Goal: Transaction & Acquisition: Obtain resource

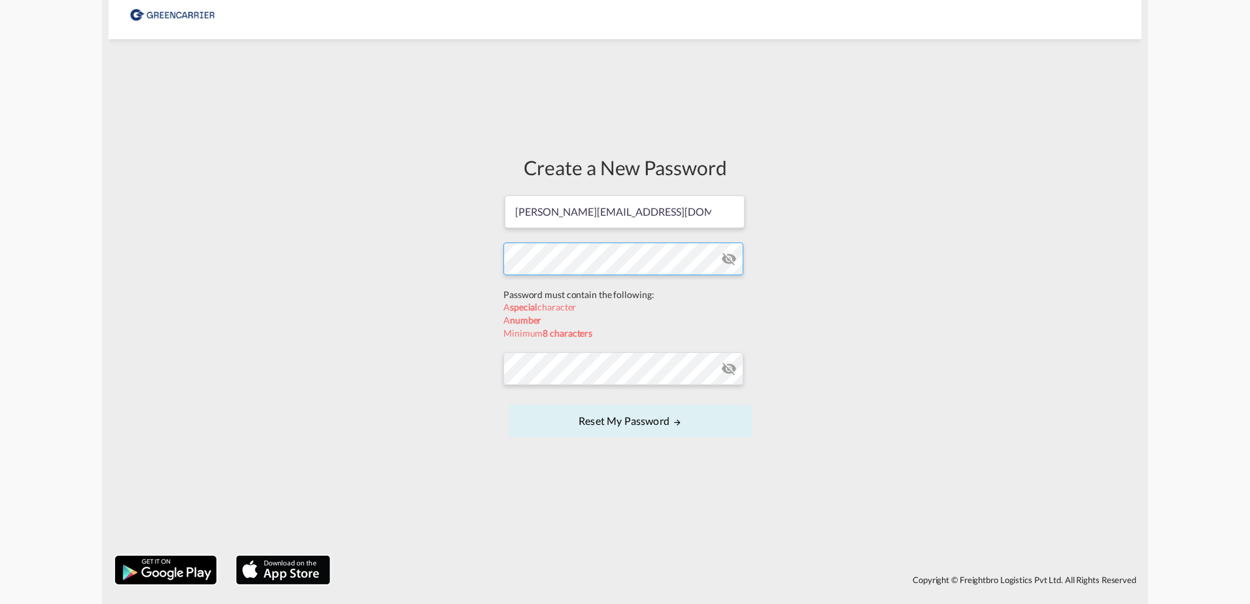
click at [556, 290] on form "[PERSON_NAME][EMAIL_ADDRESS][DOMAIN_NAME] Password must contain the following: …" at bounding box center [624, 317] width 243 height 247
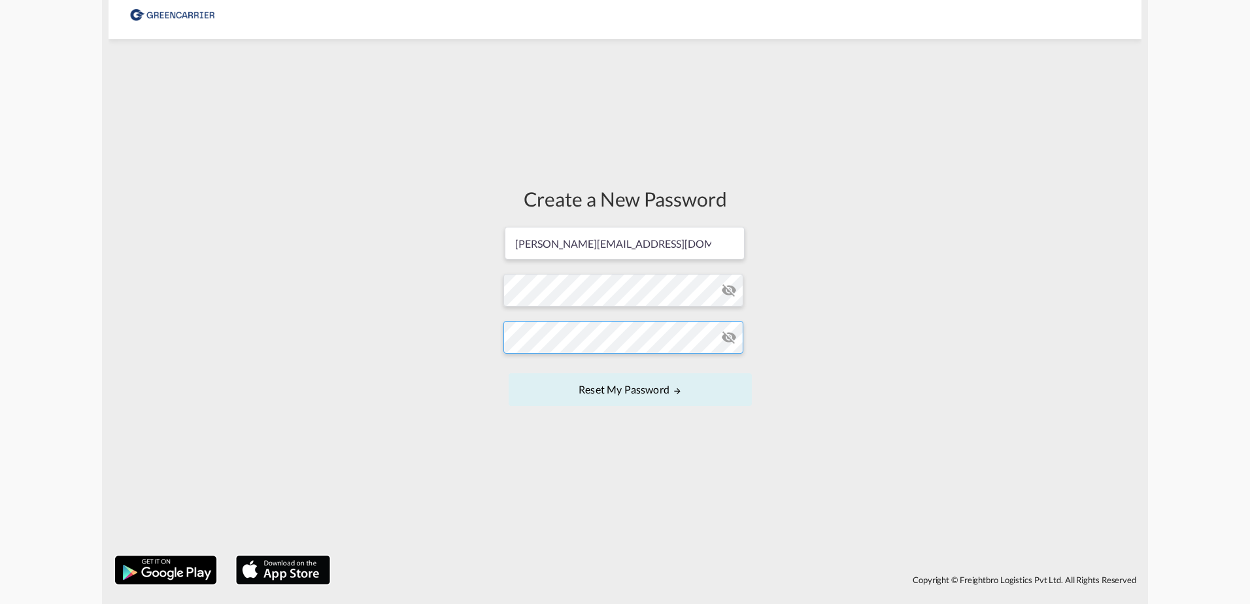
click at [584, 369] on form "[PERSON_NAME][EMAIL_ADDRESS][DOMAIN_NAME] Password must contain the following: …" at bounding box center [624, 318] width 243 height 184
click at [611, 391] on button "Reset my password" at bounding box center [630, 389] width 243 height 33
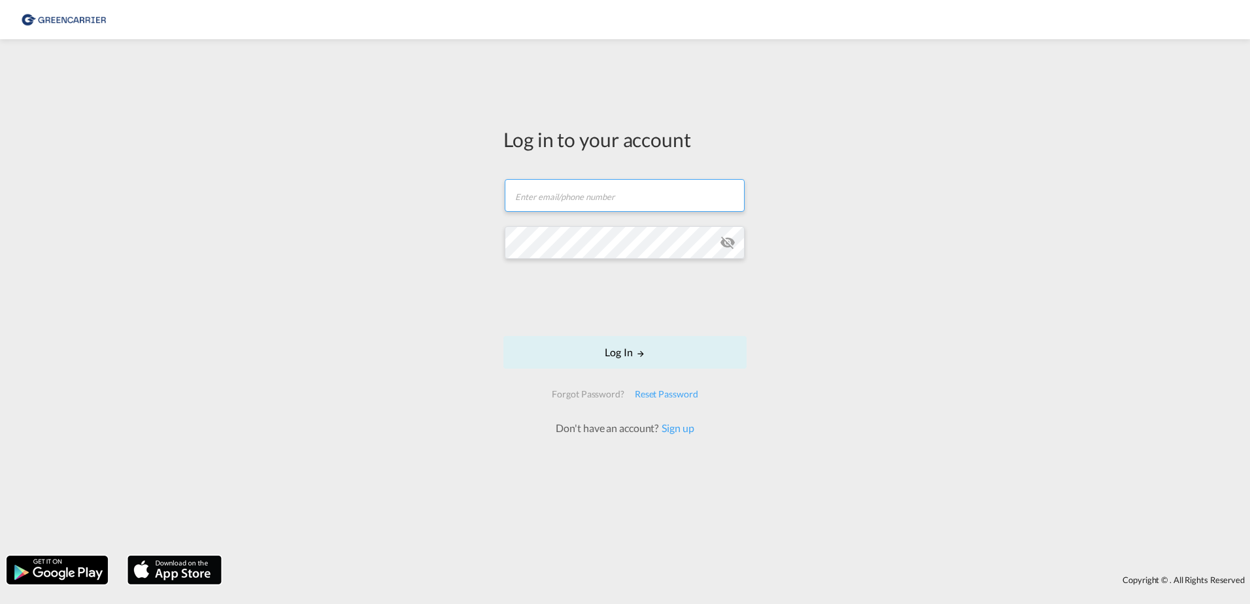
drag, startPoint x: 572, startPoint y: 199, endPoint x: 862, endPoint y: 239, distance: 293.0
click at [572, 199] on input "text" at bounding box center [625, 195] width 240 height 33
type input "[PERSON_NAME][EMAIL_ADDRESS][DOMAIN_NAME]"
drag, startPoint x: 634, startPoint y: 349, endPoint x: 611, endPoint y: 349, distance: 23.5
click at [634, 349] on button "Log In" at bounding box center [624, 352] width 243 height 33
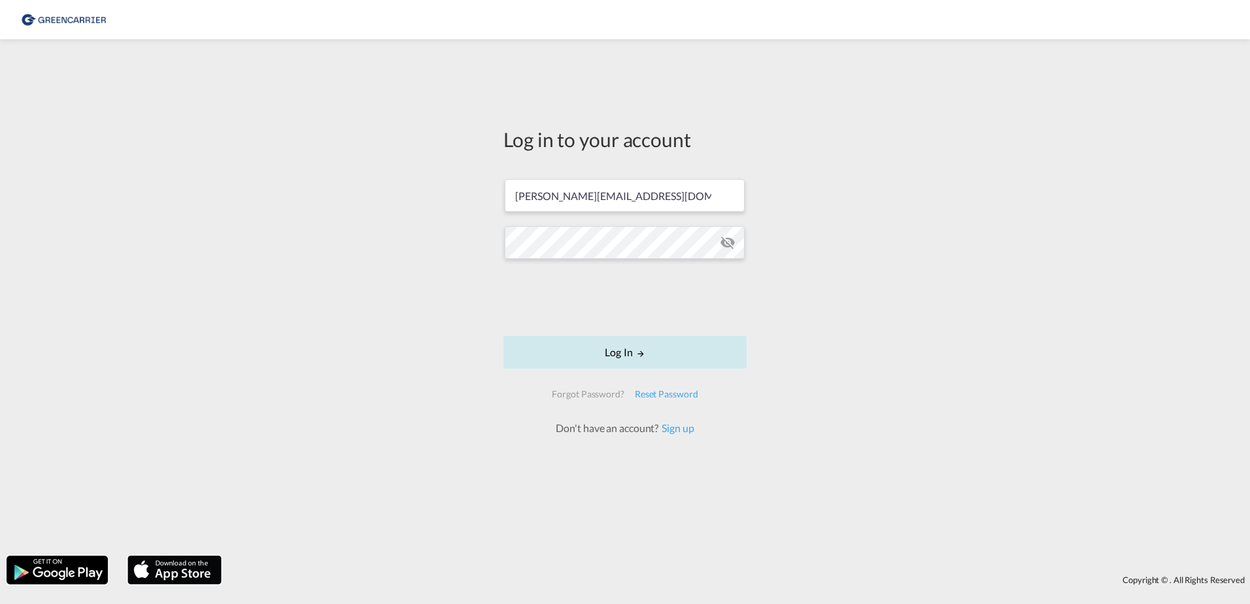
click at [626, 356] on button "Log In" at bounding box center [624, 352] width 243 height 33
drag, startPoint x: 588, startPoint y: 199, endPoint x: 847, endPoint y: 236, distance: 261.6
click at [592, 199] on input "text" at bounding box center [625, 195] width 240 height 33
type input "[PERSON_NAME][EMAIL_ADDRESS][DOMAIN_NAME]"
drag, startPoint x: 605, startPoint y: 351, endPoint x: 630, endPoint y: 352, distance: 24.9
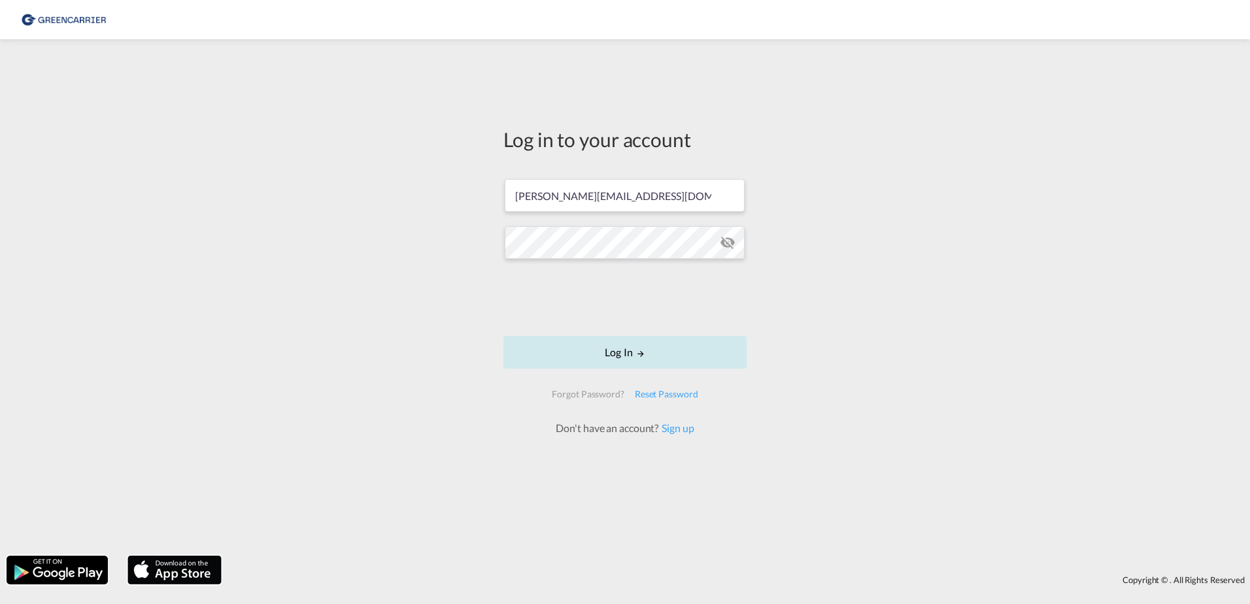
click at [605, 351] on button "Log In" at bounding box center [624, 352] width 243 height 33
click at [503, 336] on button "Log In" at bounding box center [624, 352] width 243 height 33
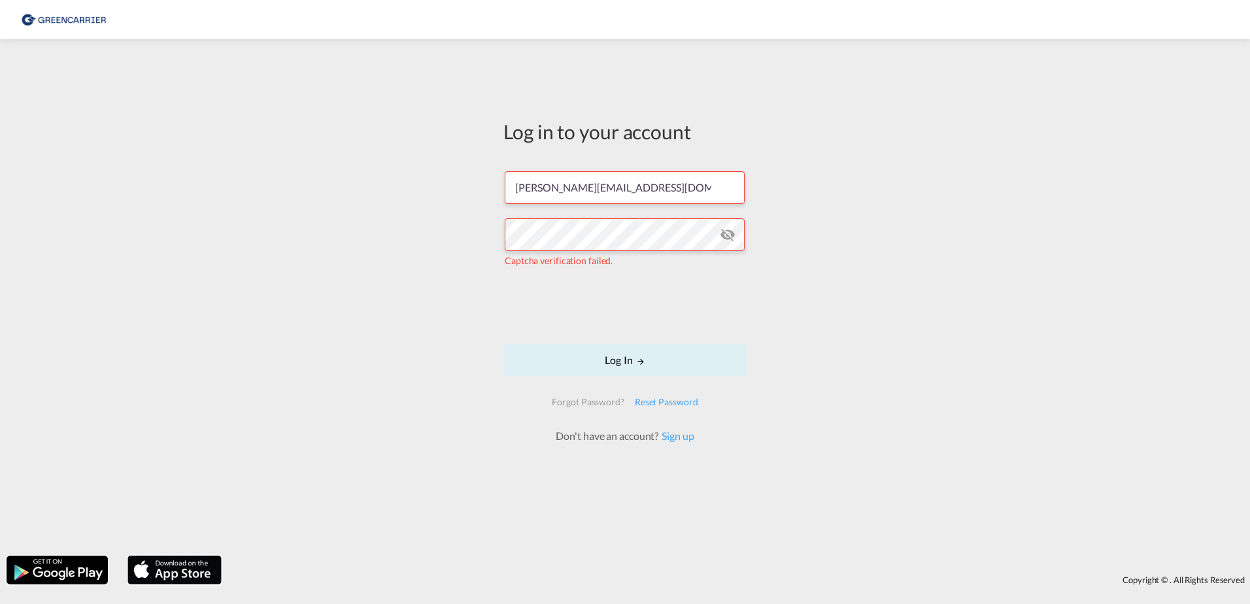
drag, startPoint x: 626, startPoint y: 365, endPoint x: 904, endPoint y: 402, distance: 280.3
click at [626, 365] on button "Log In" at bounding box center [624, 360] width 243 height 33
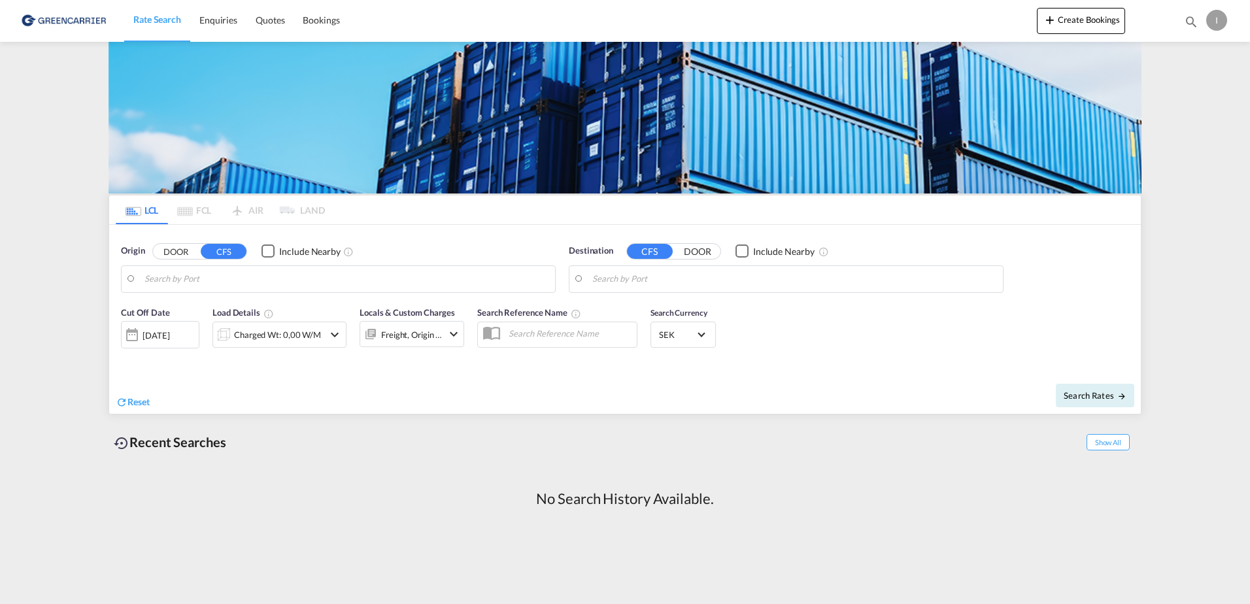
drag, startPoint x: 171, startPoint y: 284, endPoint x: 182, endPoint y: 284, distance: 11.1
click at [171, 284] on input "Search by Port" at bounding box center [346, 279] width 404 height 20
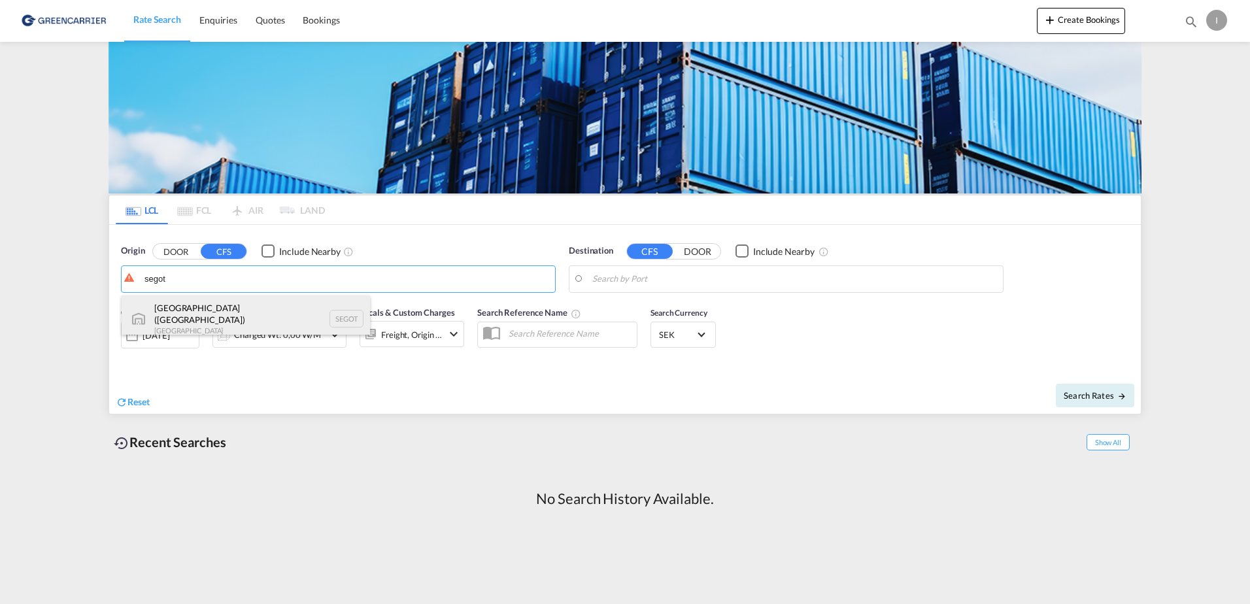
click at [228, 312] on div "[GEOGRAPHIC_DATA] ([GEOGRAPHIC_DATA]) [GEOGRAPHIC_DATA] SEGOT" at bounding box center [246, 319] width 248 height 47
type input "[GEOGRAPHIC_DATA] ([GEOGRAPHIC_DATA]), [GEOGRAPHIC_DATA]"
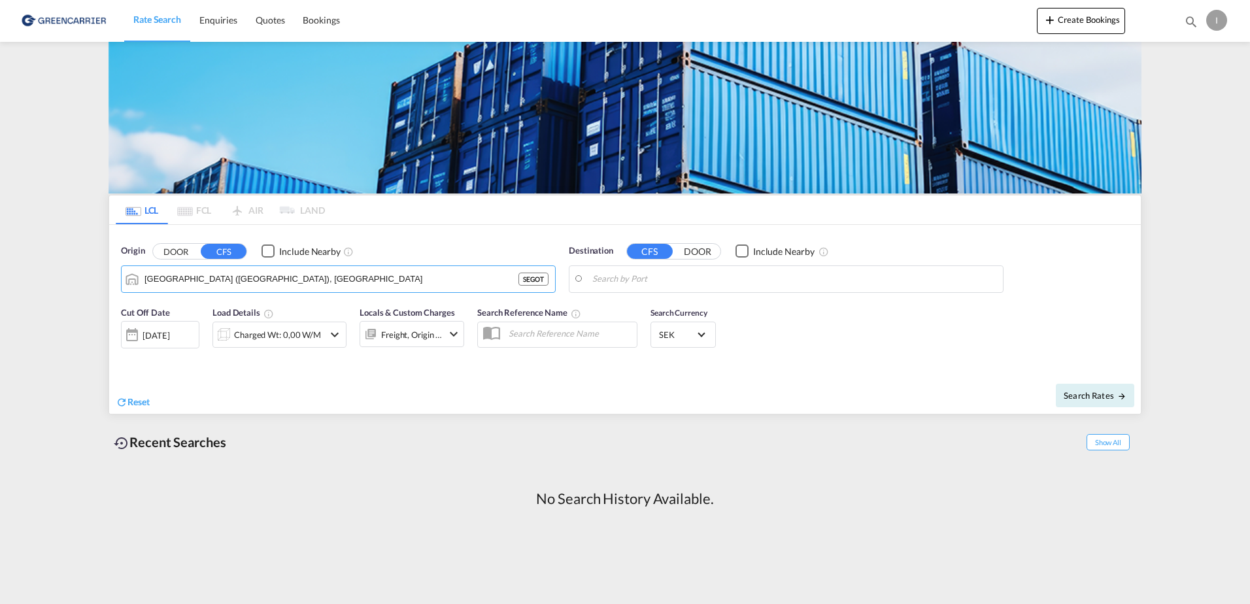
click at [675, 284] on input "Search by Port" at bounding box center [794, 279] width 404 height 20
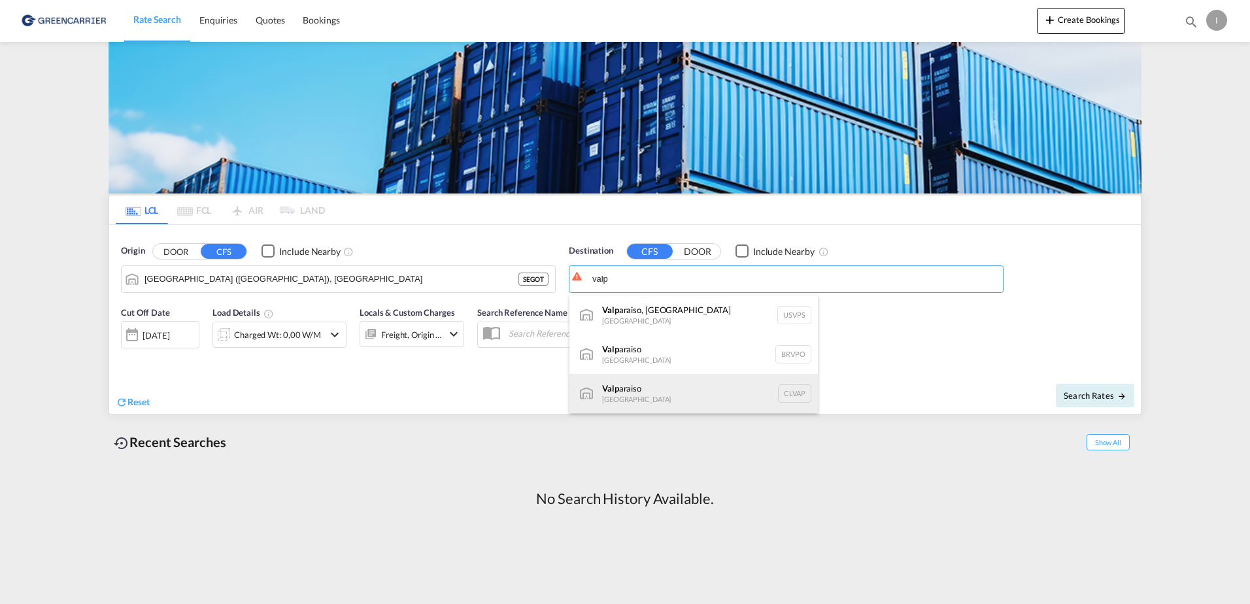
click at [626, 393] on div "Valp araiso [GEOGRAPHIC_DATA] CLVAP" at bounding box center [693, 393] width 248 height 39
type input "Valparaiso, CLVAP"
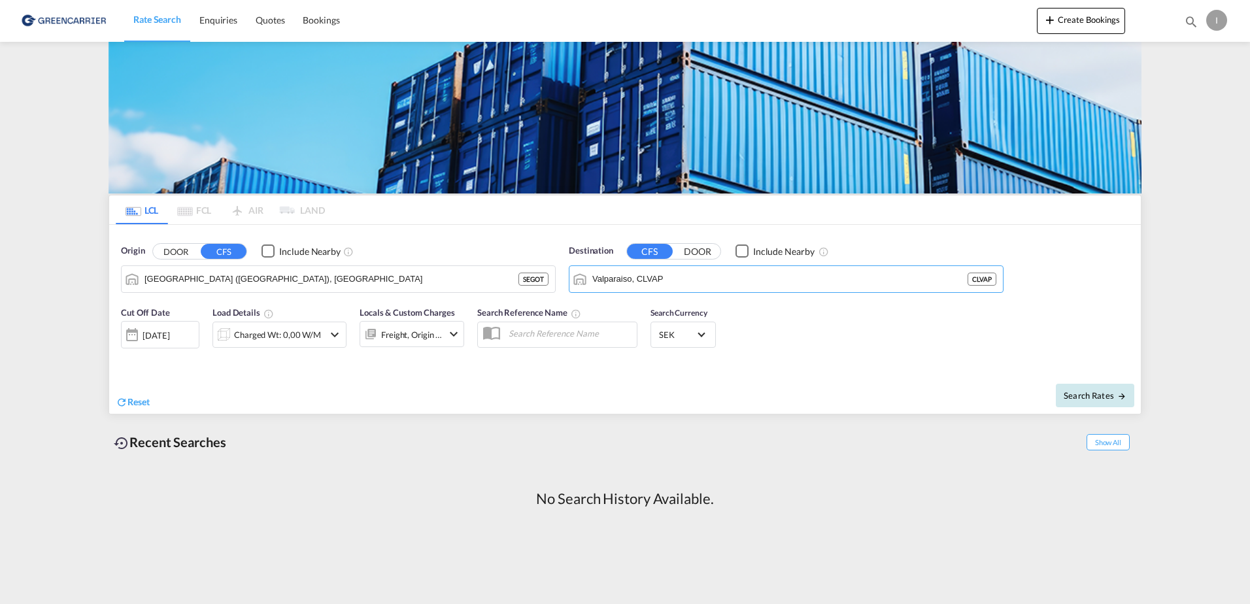
click at [1088, 398] on span "Search Rates" at bounding box center [1095, 395] width 63 height 10
click at [272, 334] on div "Charged Wt: 0,00 W/M" at bounding box center [279, 335] width 87 height 18
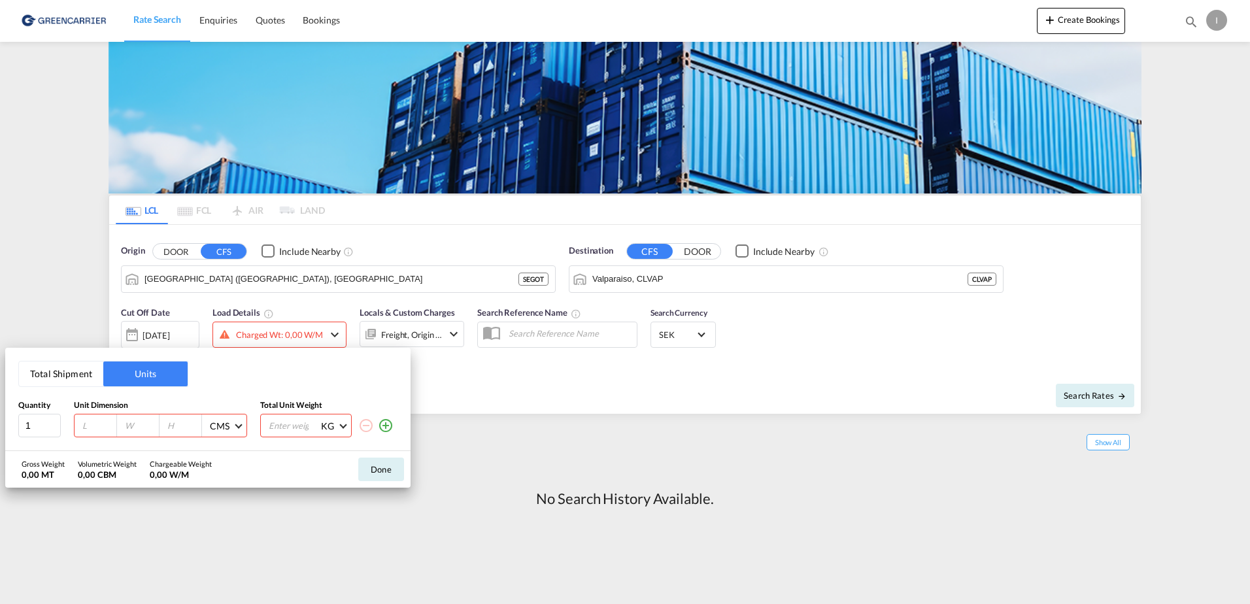
click at [97, 430] on input "number" at bounding box center [98, 426] width 35 height 12
click at [287, 429] on input "number" at bounding box center [293, 425] width 52 height 22
type input "15"
click at [87, 426] on input "number" at bounding box center [98, 426] width 35 height 12
drag, startPoint x: 376, startPoint y: 474, endPoint x: 395, endPoint y: 474, distance: 19.0
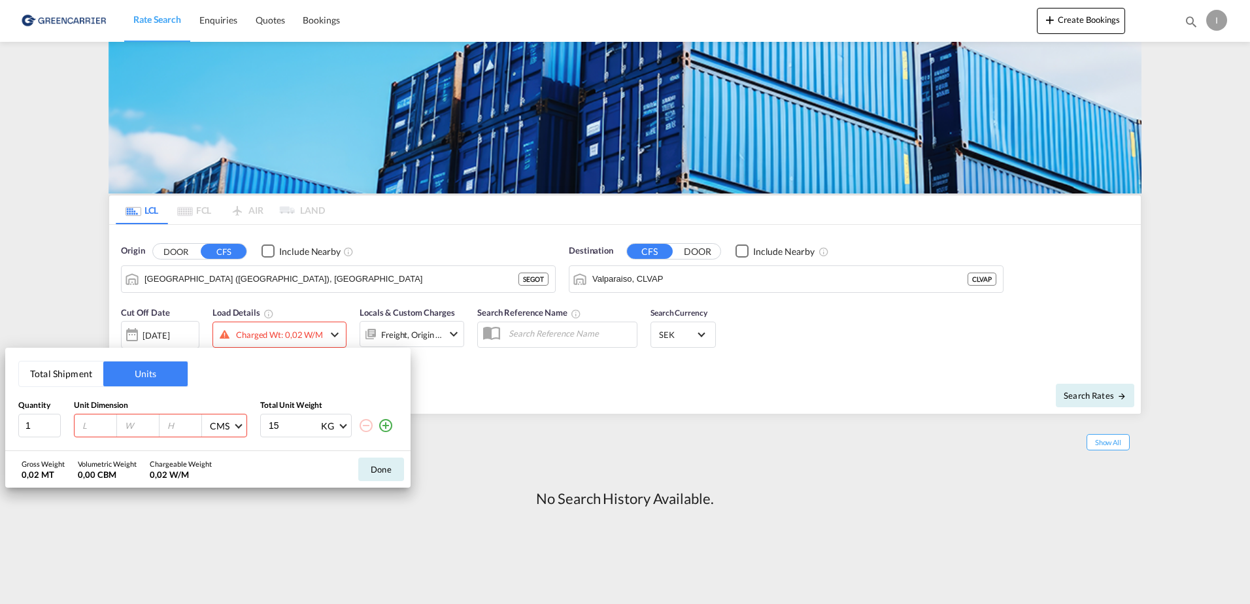
click at [376, 474] on button "Done" at bounding box center [381, 470] width 46 height 24
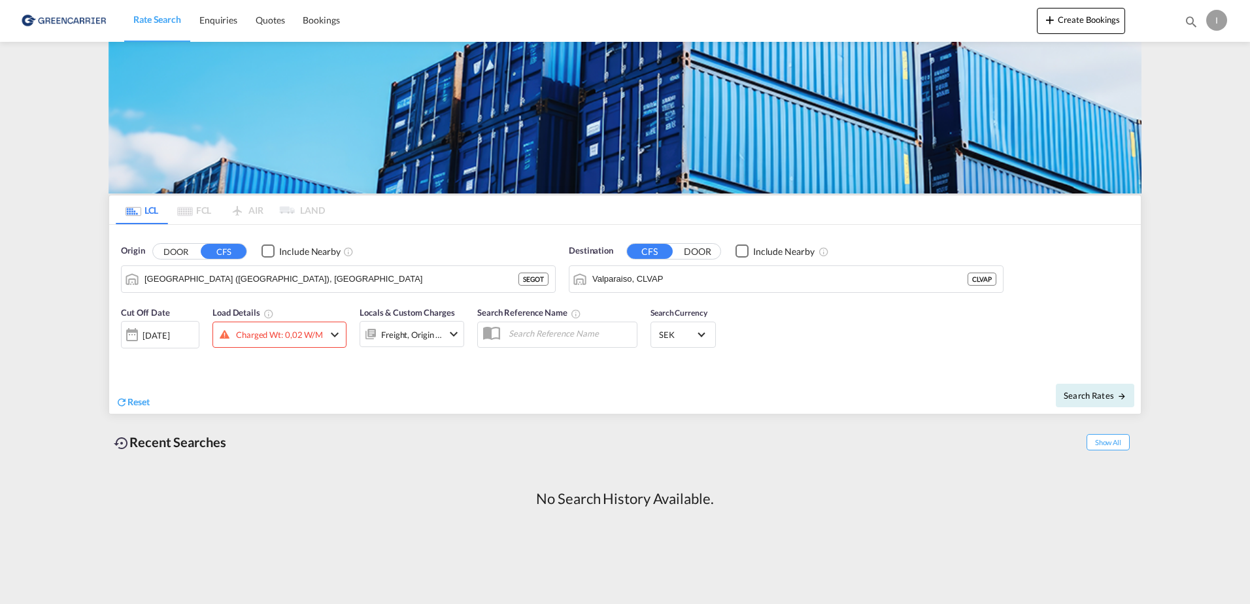
click at [259, 336] on div "Charged Wt: 0,02 W/M" at bounding box center [279, 335] width 87 height 18
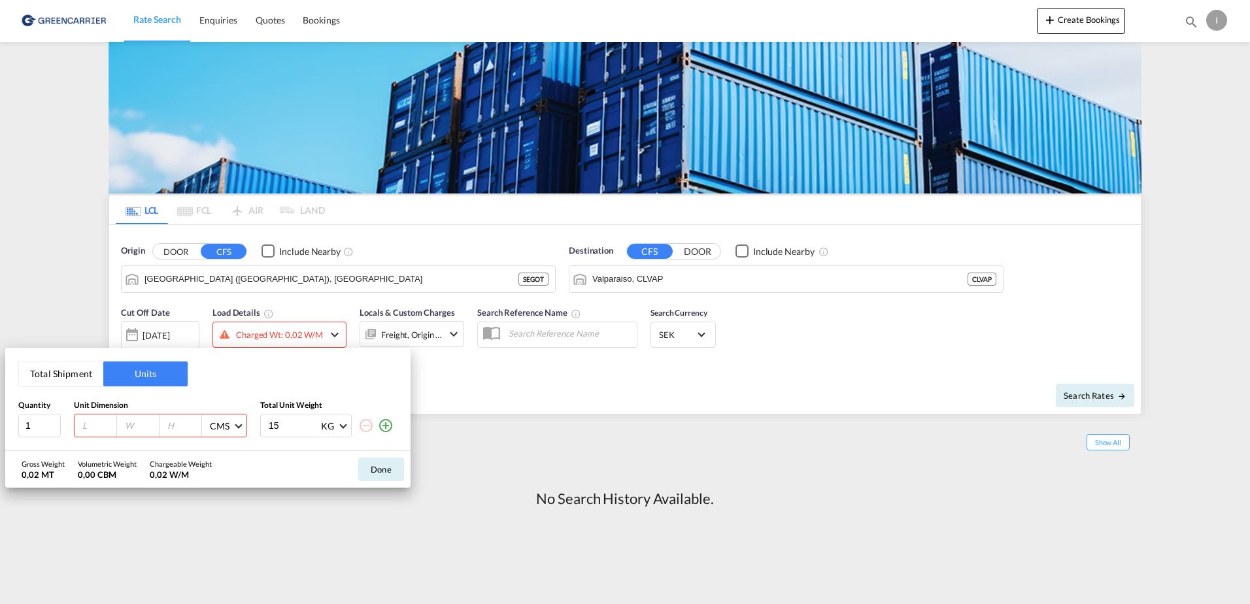
click at [90, 426] on input "number" at bounding box center [98, 426] width 35 height 12
type input "80"
type input "60"
type input "40"
click at [384, 471] on button "Done" at bounding box center [381, 470] width 46 height 24
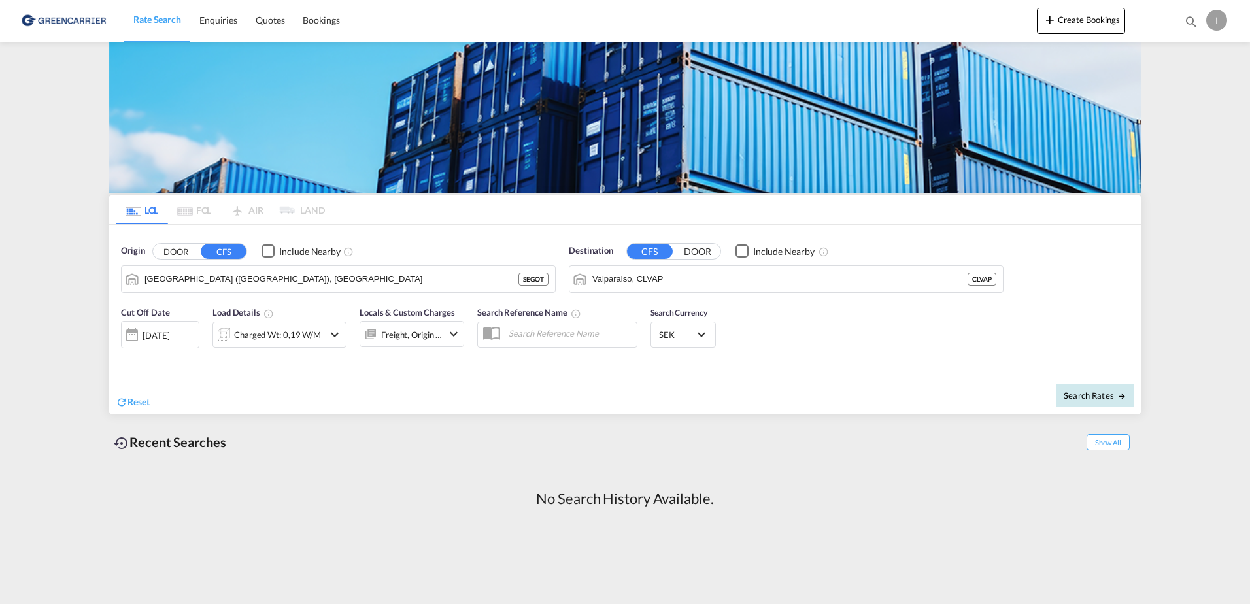
click at [1105, 399] on span "Search Rates" at bounding box center [1095, 395] width 63 height 10
type input "SEGOT to CLVAP / [DATE]"
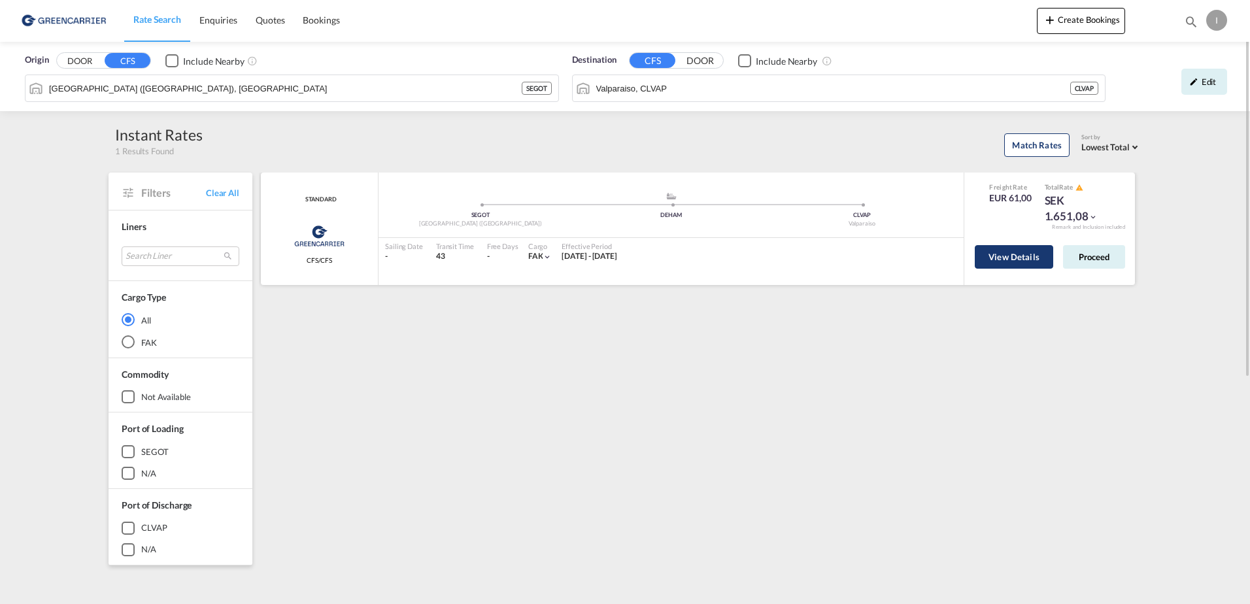
click at [1017, 256] on button "View Details" at bounding box center [1014, 257] width 78 height 24
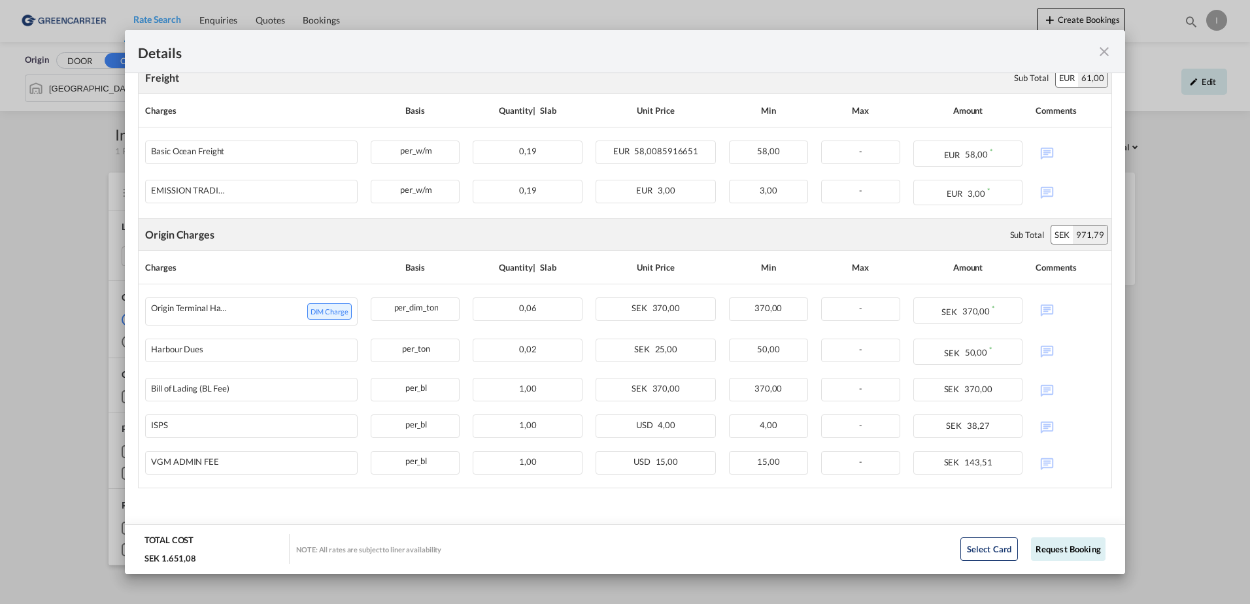
scroll to position [287, 0]
click at [1107, 49] on md-icon "icon-close fg-AAA8AD m-0 cursor" at bounding box center [1104, 52] width 16 height 16
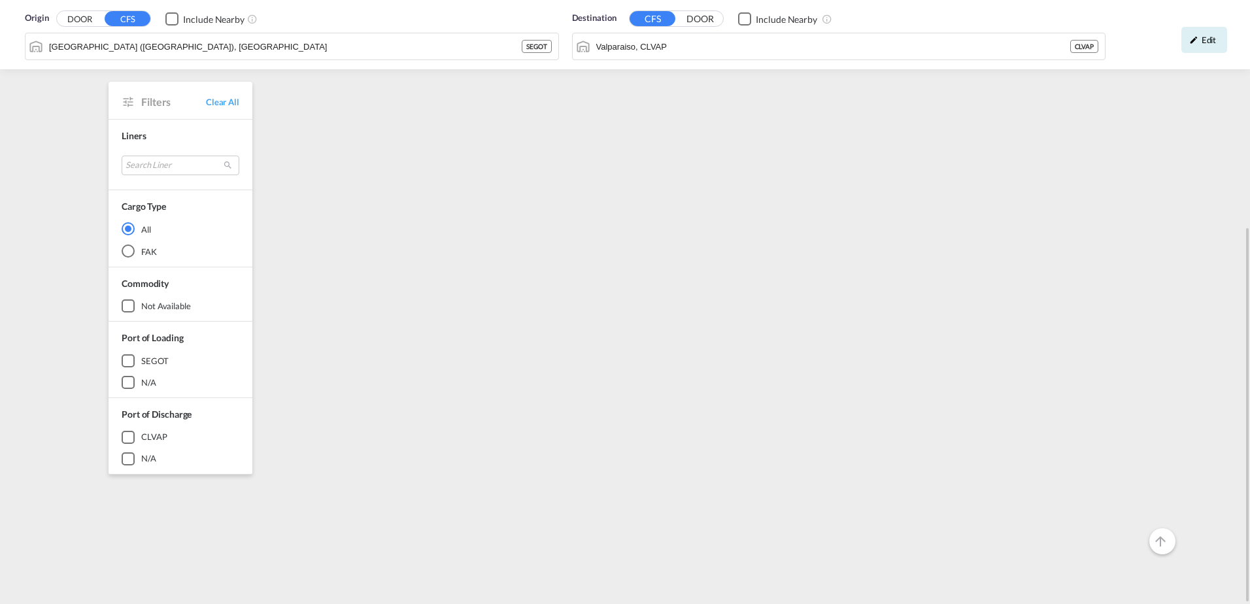
scroll to position [0, 0]
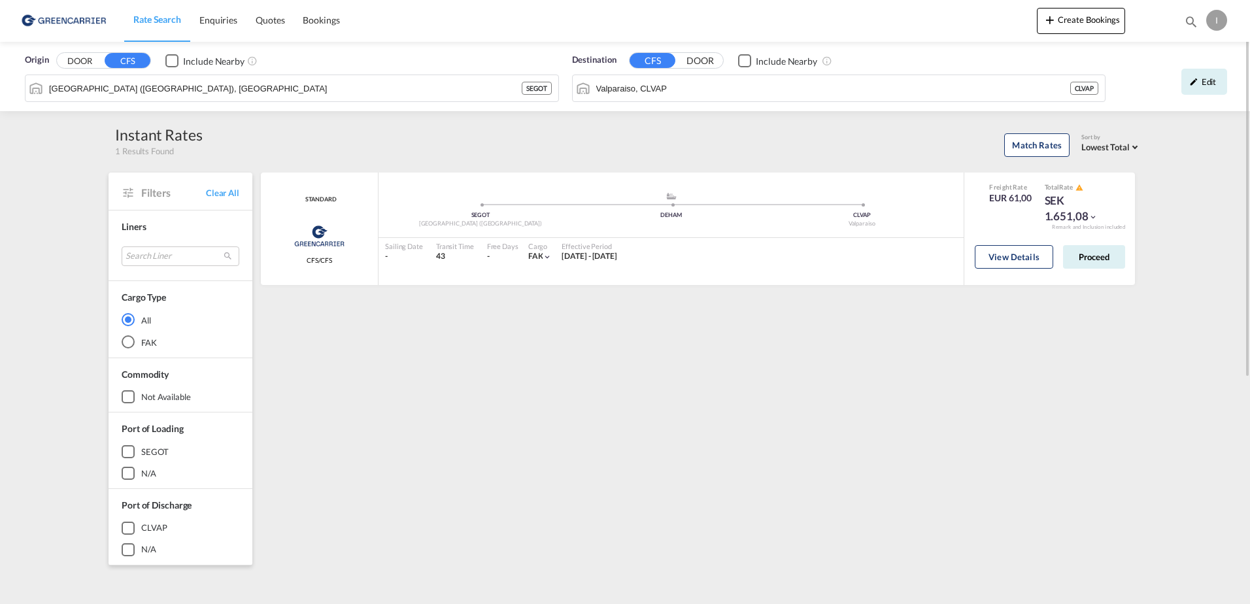
click at [75, 21] on img at bounding box center [64, 20] width 88 height 29
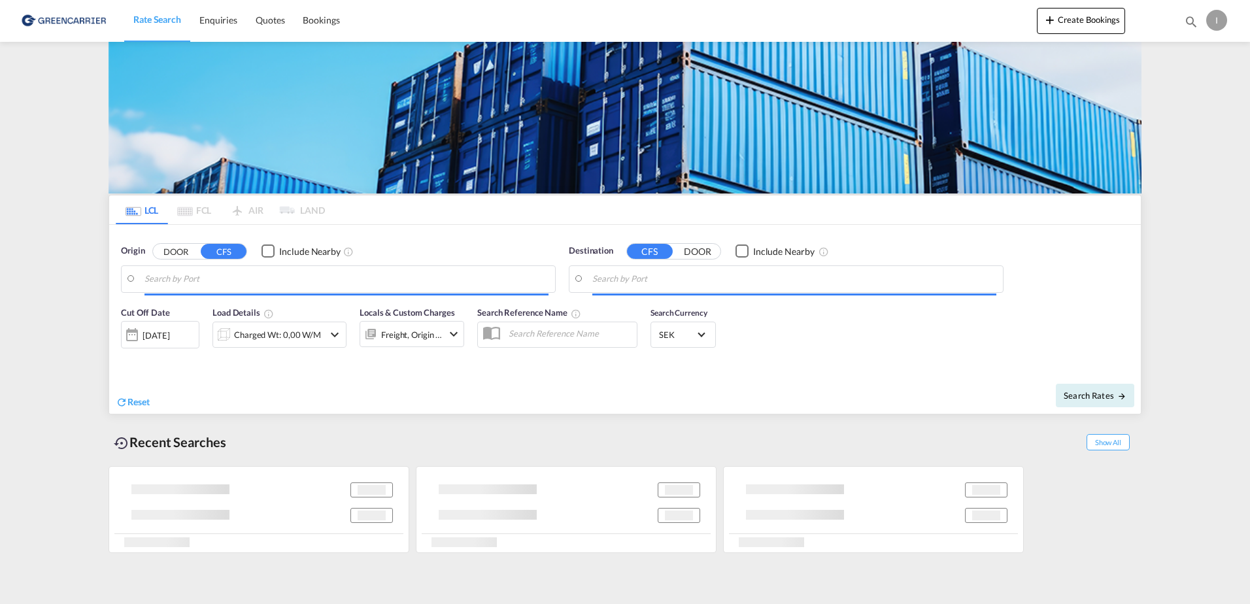
type input "[GEOGRAPHIC_DATA] ([GEOGRAPHIC_DATA]), [GEOGRAPHIC_DATA]"
type input "Valparaiso, CLVAP"
type input "[GEOGRAPHIC_DATA] ([GEOGRAPHIC_DATA]), [GEOGRAPHIC_DATA]"
type input "Valparaiso, CLVAP"
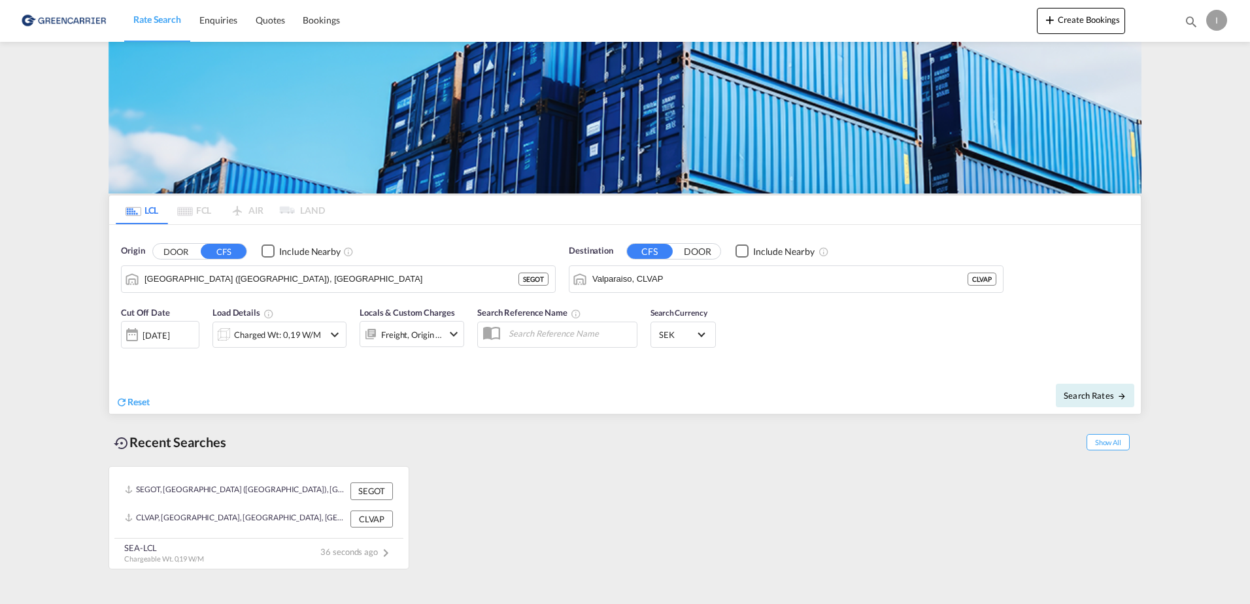
click at [88, 21] on img at bounding box center [64, 20] width 88 height 29
click at [27, 20] on img at bounding box center [64, 20] width 88 height 29
